Goal: Information Seeking & Learning: Learn about a topic

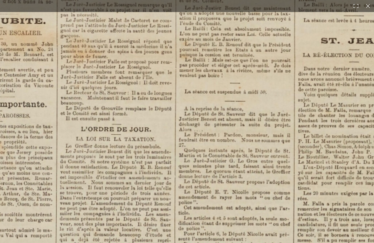
scroll to position [97, 0]
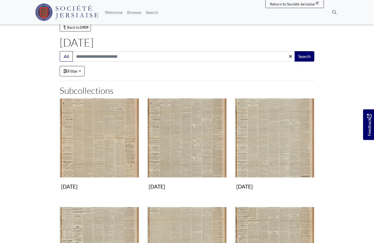
scroll to position [19, 0]
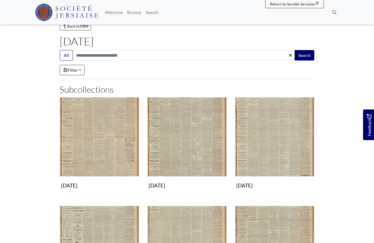
click at [177, 148] on img "Subcollection" at bounding box center [186, 136] width 79 height 79
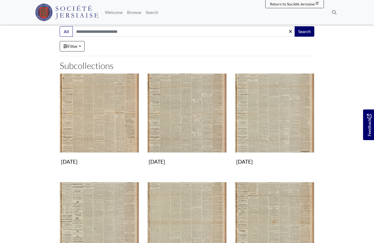
click at [96, 134] on img "Subcollection" at bounding box center [99, 112] width 79 height 79
click at [170, 136] on img "Subcollection" at bounding box center [186, 112] width 79 height 79
click at [274, 124] on img "Subcollection" at bounding box center [274, 112] width 79 height 79
click at [271, 131] on img "Subcollection" at bounding box center [274, 112] width 79 height 79
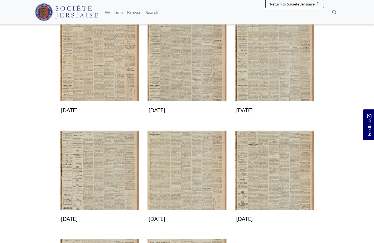
scroll to position [95, 0]
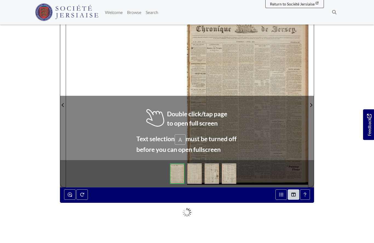
scroll to position [68, 0]
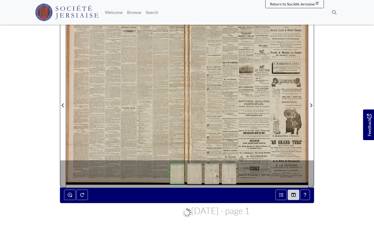
scroll to position [92, 0]
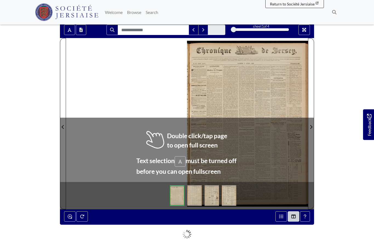
scroll to position [47, 0]
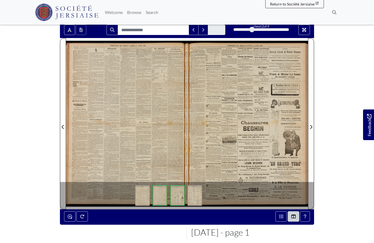
scroll to position [71, 0]
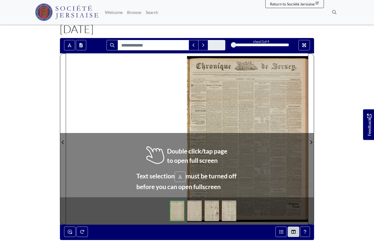
scroll to position [31, 0]
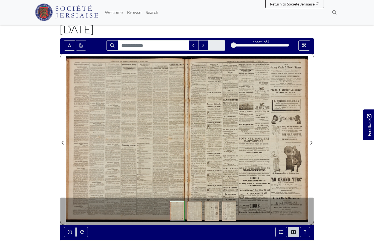
scroll to position [55, 0]
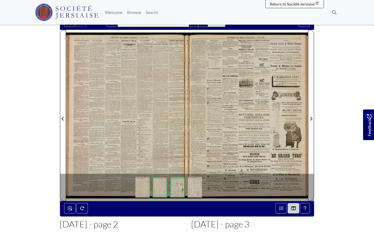
click at [141, 125] on div at bounding box center [126, 115] width 121 height 171
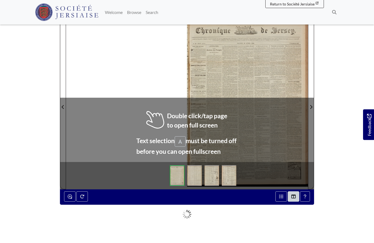
scroll to position [67, 0]
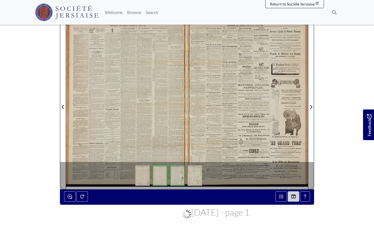
scroll to position [91, 0]
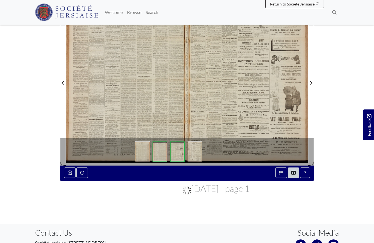
click at [126, 104] on div at bounding box center [126, 79] width 121 height 171
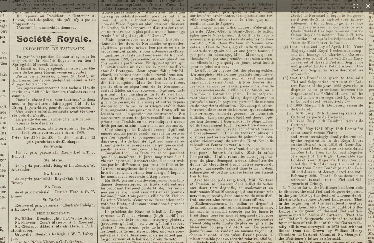
click at [207, 177] on img at bounding box center [132, 8] width 677 height 958
